Goal: Use online tool/utility: Use online tool/utility

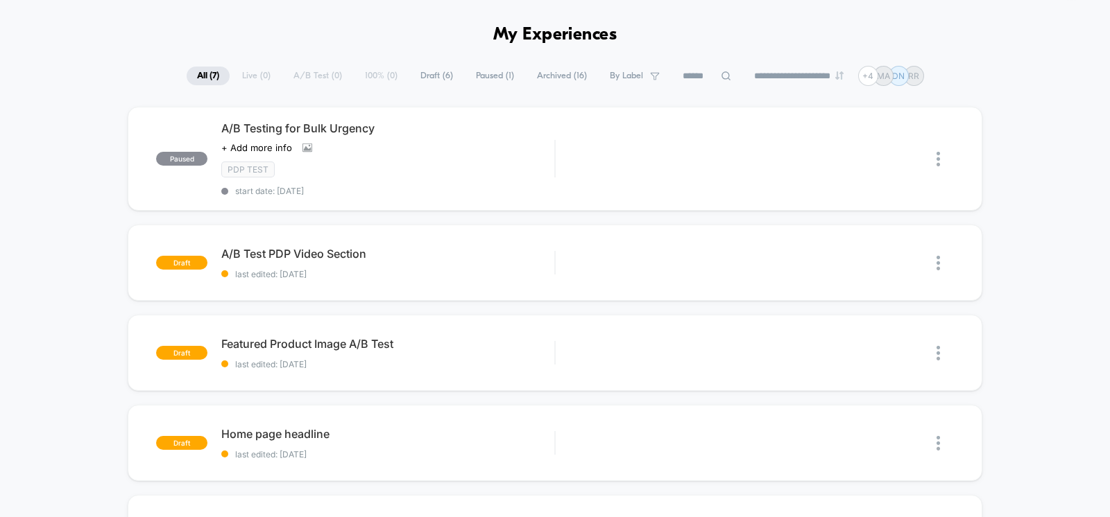
scroll to position [83, 0]
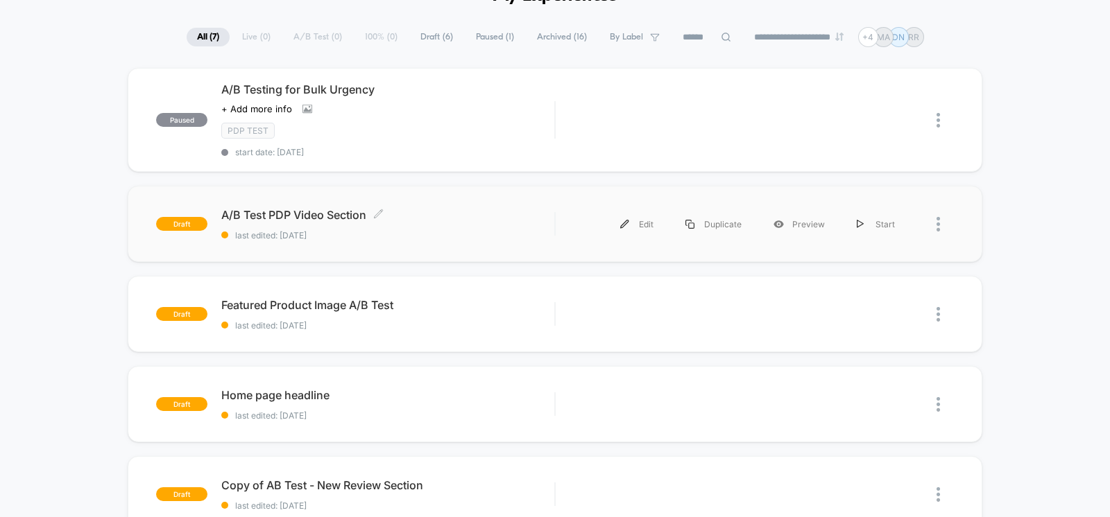
click at [332, 219] on span "A/B Test PDP Video Section Click to edit experience details" at bounding box center [387, 215] width 333 height 14
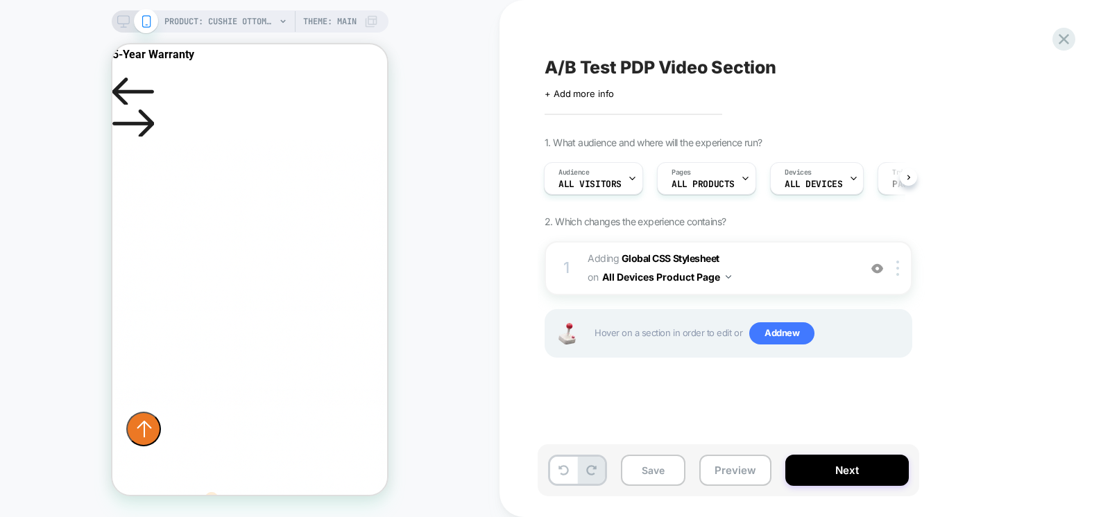
scroll to position [999, 0]
click at [123, 25] on icon at bounding box center [123, 25] width 1 height 3
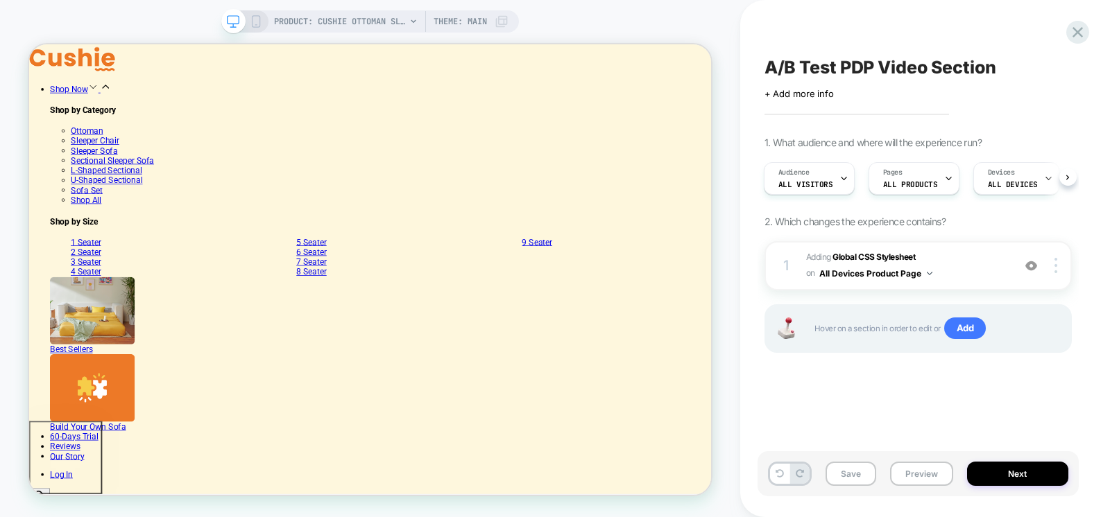
scroll to position [749, 0]
